Goal: Task Accomplishment & Management: Manage account settings

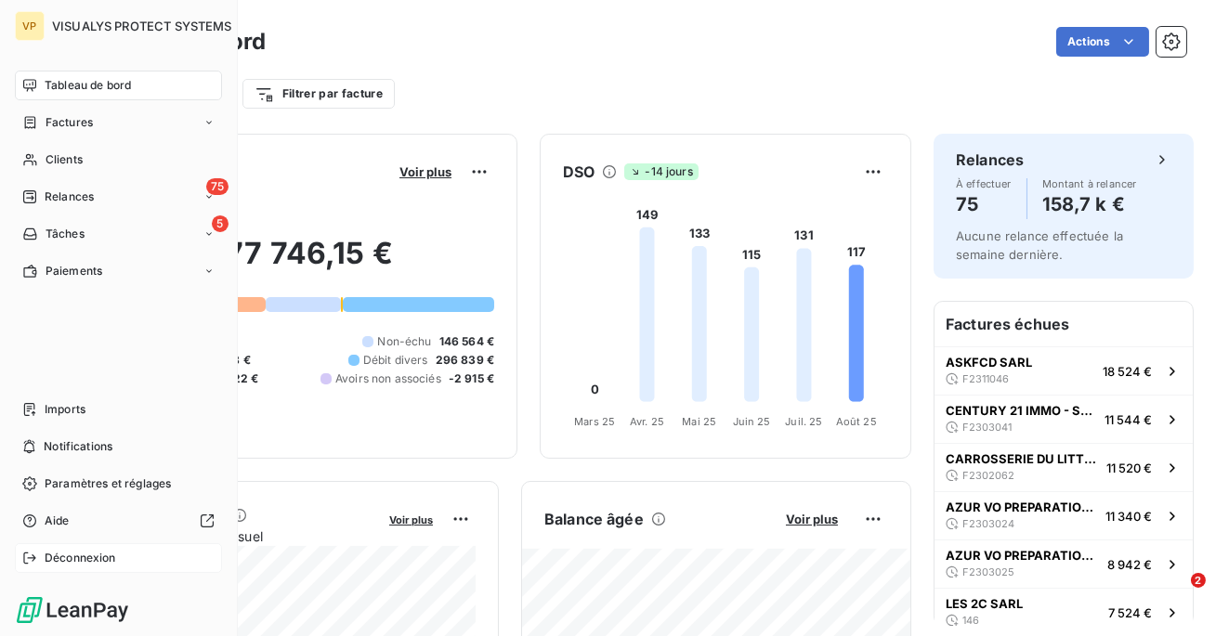
click at [76, 564] on span "Déconnexion" at bounding box center [81, 558] width 72 height 17
